Goal: Navigation & Orientation: Find specific page/section

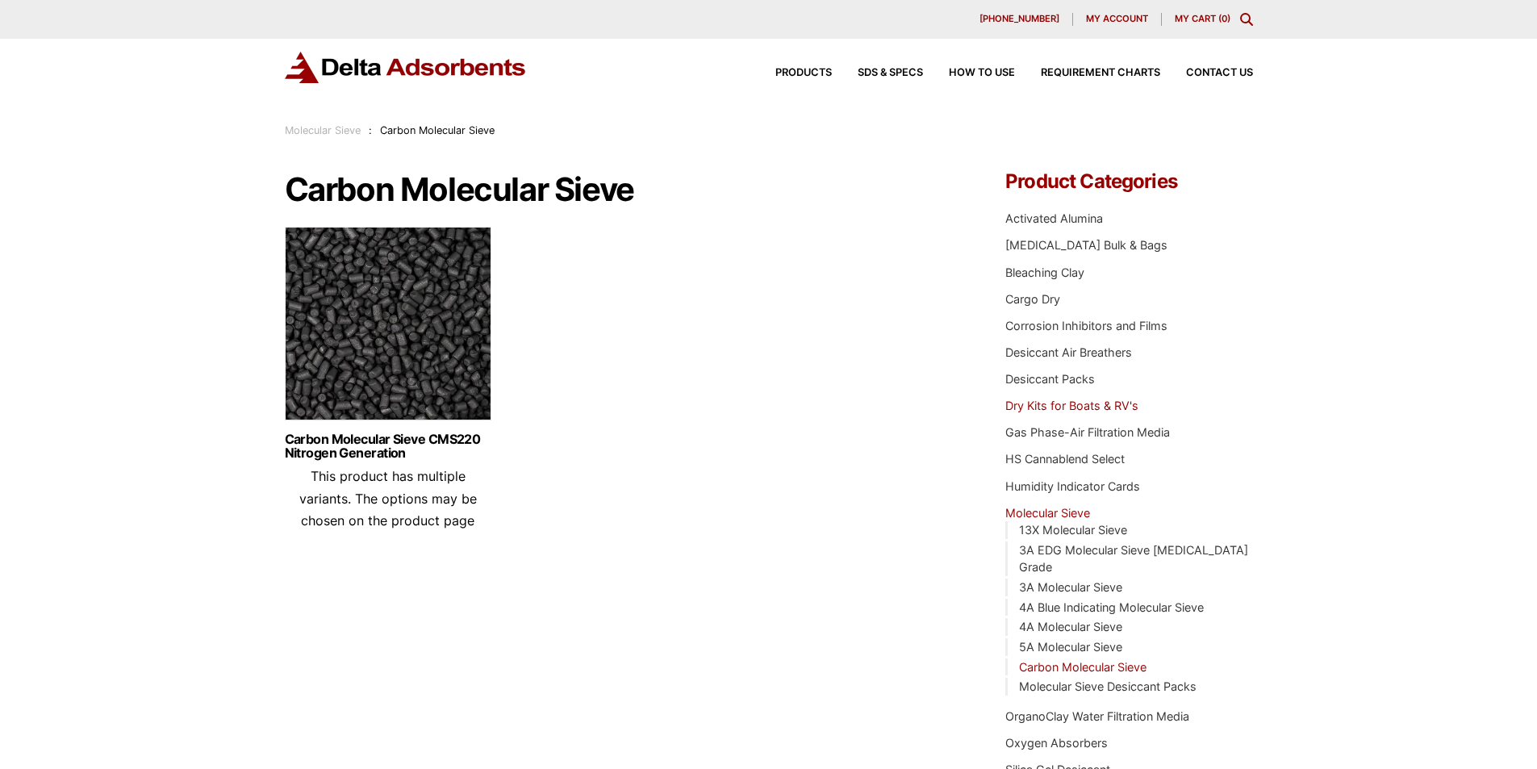
click at [1026, 412] on link "Dry Kits for Boats & RV's" at bounding box center [1071, 406] width 133 height 14
